Goal: Find contact information: Find contact information

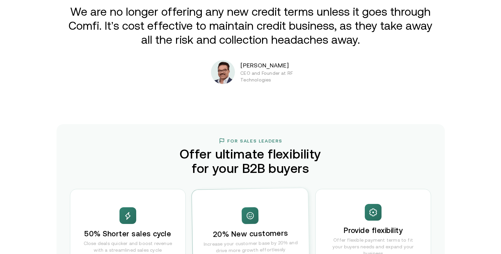
scroll to position [1164, 0]
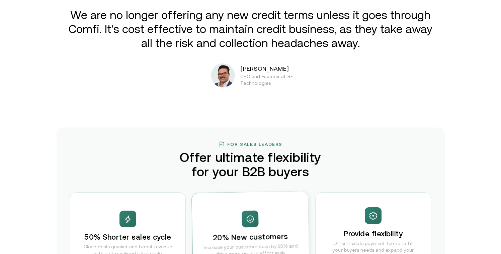
click at [264, 73] on p "[PERSON_NAME]" at bounding box center [282, 69] width 85 height 9
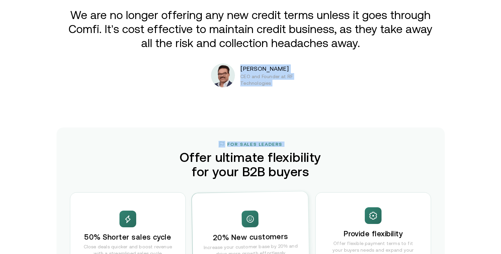
drag, startPoint x: 264, startPoint y: 73, endPoint x: 267, endPoint y: 90, distance: 17.9
click at [267, 90] on div "Extend credit. Get paid now. Enabling B2B suppliers in [GEOGRAPHIC_DATA] to sel…" at bounding box center [250, 66] width 501 height 2461
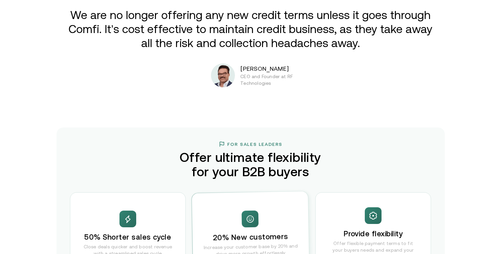
click at [268, 84] on p "CEO and Founder at RF Technologies" at bounding box center [274, 79] width 68 height 13
drag, startPoint x: 268, startPoint y: 84, endPoint x: 264, endPoint y: 71, distance: 13.3
click at [264, 71] on div "[PERSON_NAME] CEO and Founder at RF Technologies" at bounding box center [282, 76] width 85 height 22
click at [264, 71] on p "[PERSON_NAME]" at bounding box center [282, 69] width 85 height 9
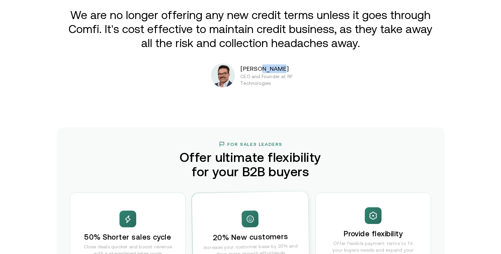
click at [264, 71] on p "[PERSON_NAME]" at bounding box center [282, 69] width 85 height 9
drag, startPoint x: 264, startPoint y: 71, endPoint x: 264, endPoint y: 77, distance: 5.7
click at [264, 77] on div "[PERSON_NAME] CEO and Founder at RF Technologies" at bounding box center [282, 76] width 85 height 22
click at [264, 77] on p "CEO and Founder at RF Technologies" at bounding box center [274, 79] width 68 height 13
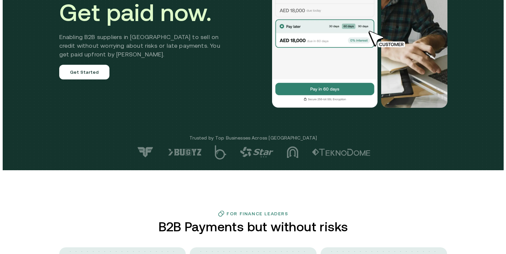
scroll to position [0, 0]
